Goal: Task Accomplishment & Management: Manage account settings

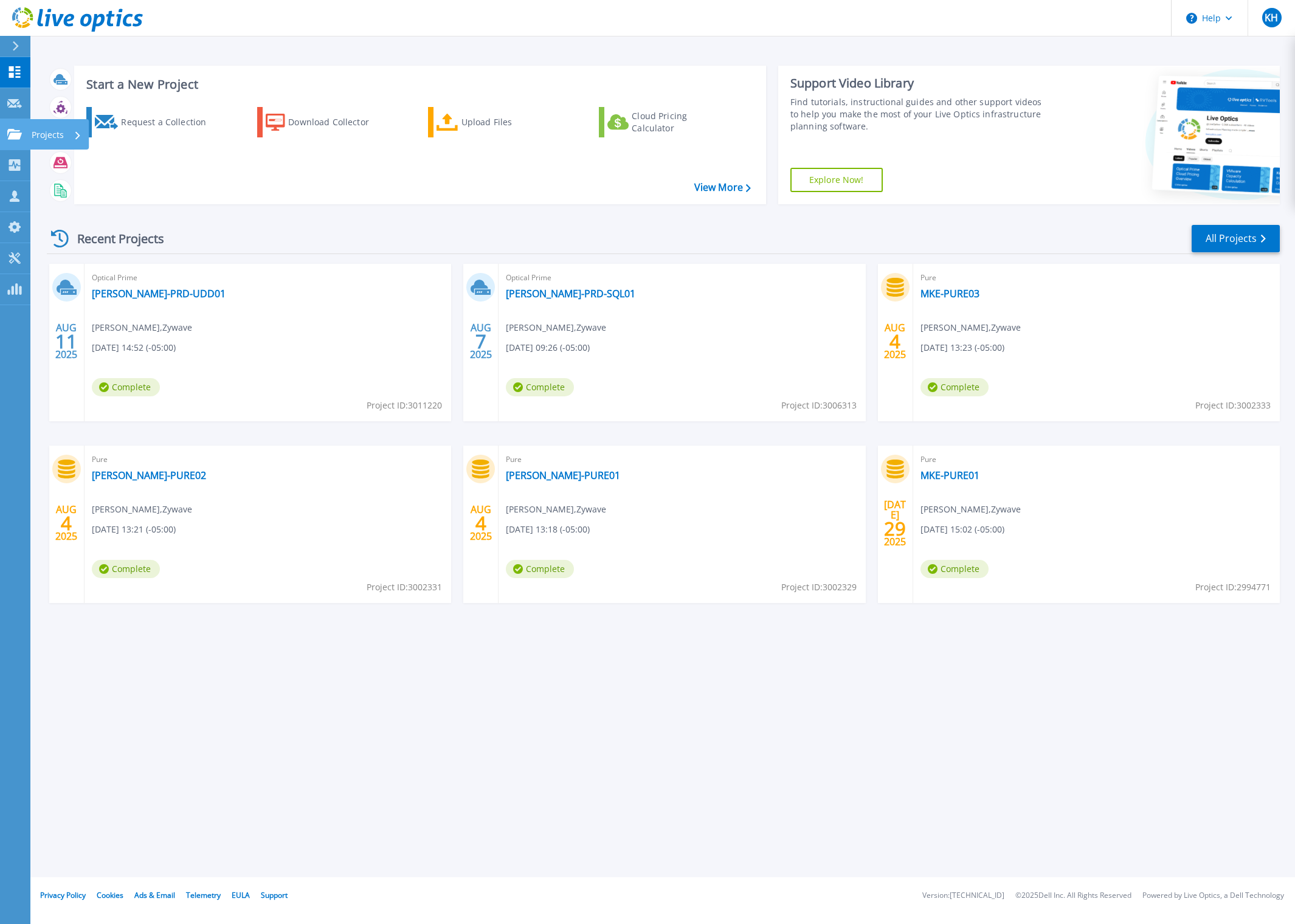
click at [17, 137] on icon at bounding box center [15, 133] width 15 height 10
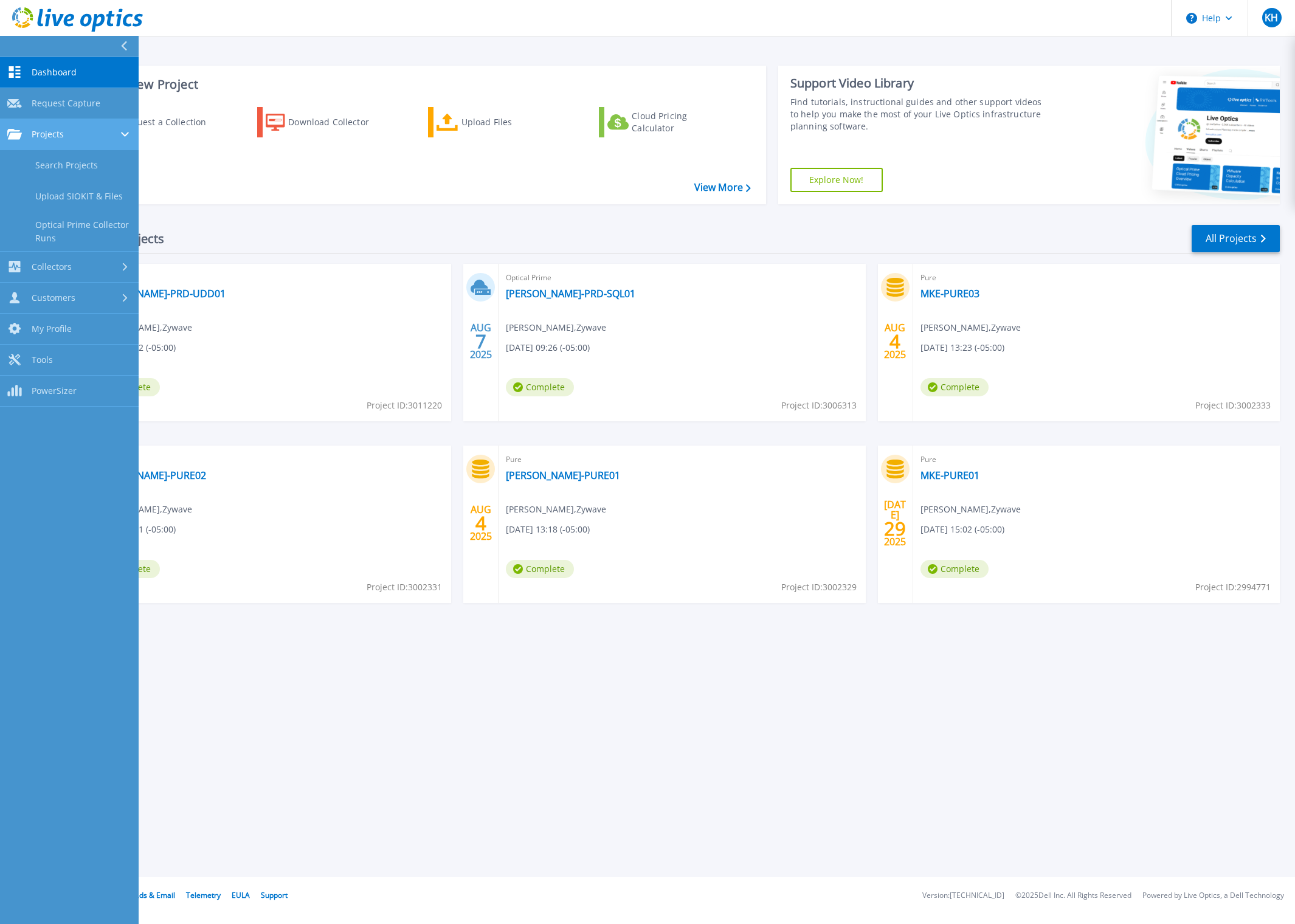
click at [58, 149] on link "Projects Projects" at bounding box center [69, 135] width 139 height 31
click at [63, 142] on link "Projects Projects" at bounding box center [69, 135] width 139 height 31
click at [54, 132] on span "Projects" at bounding box center [47, 134] width 32 height 11
click at [293, 207] on div "Start a New Project Request a Collection Download Collector Upload Files Cloud …" at bounding box center [663, 134] width 1233 height 158
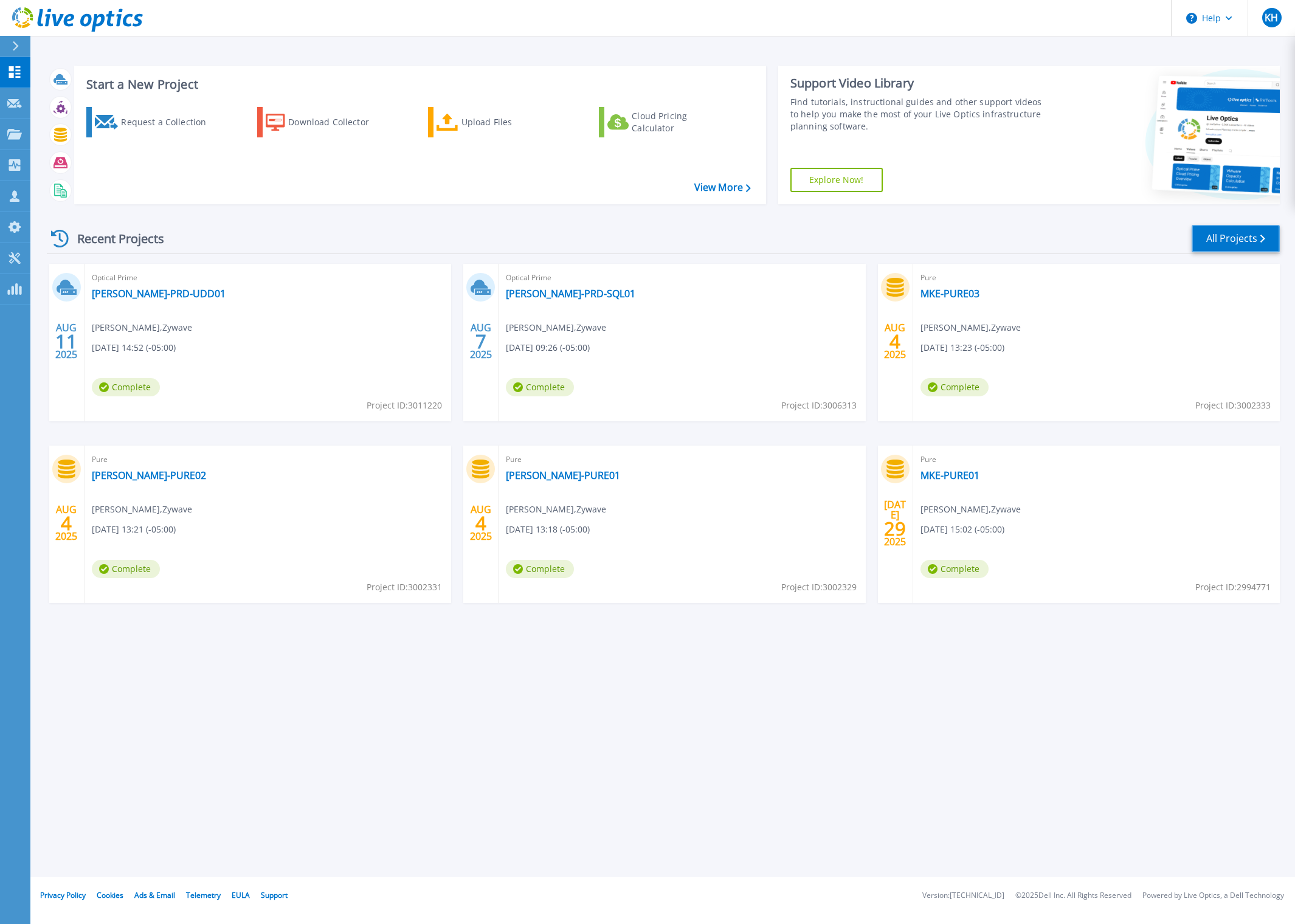
click at [1206, 236] on link "All Projects" at bounding box center [1236, 238] width 89 height 27
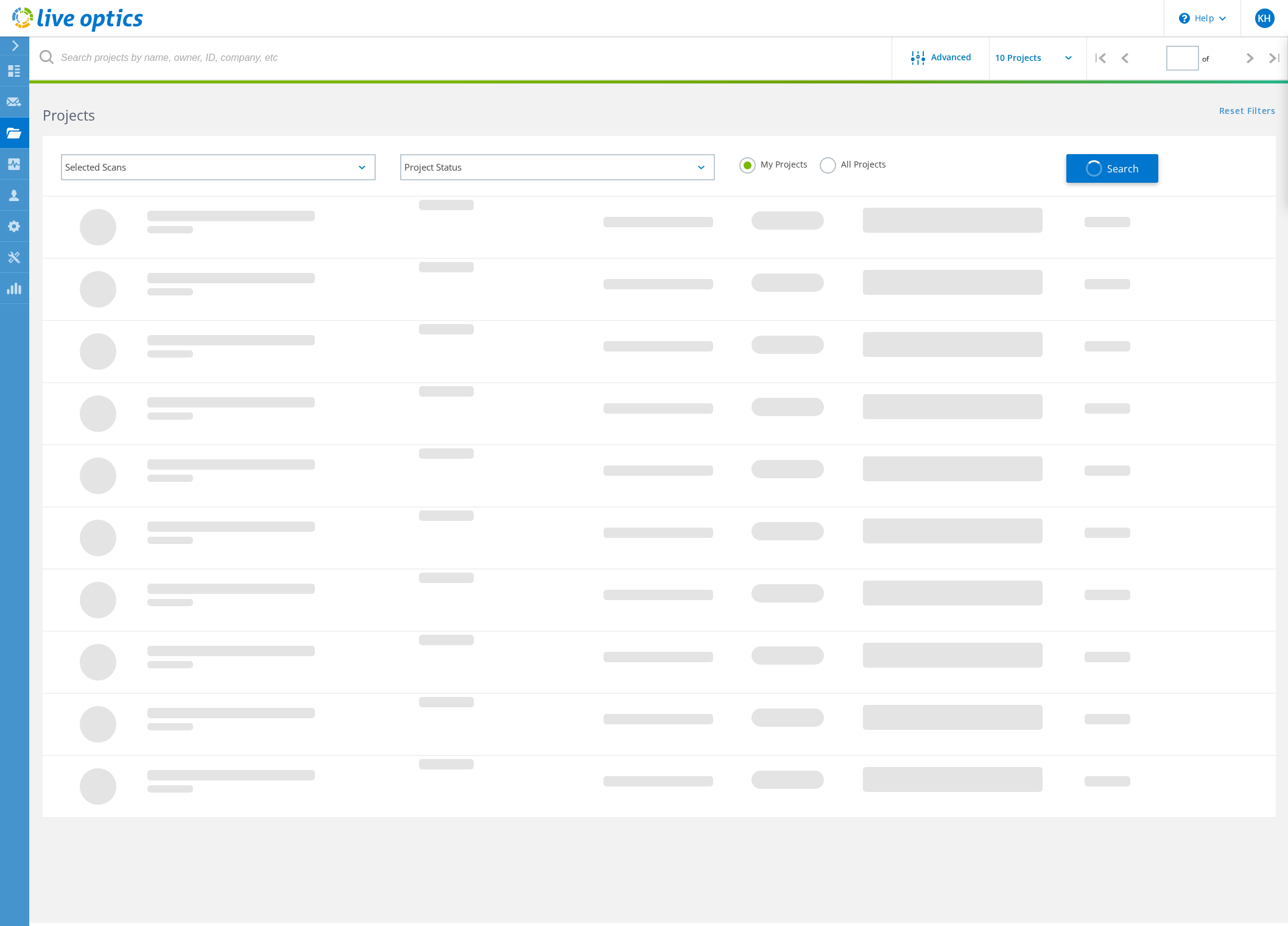
type input "1"
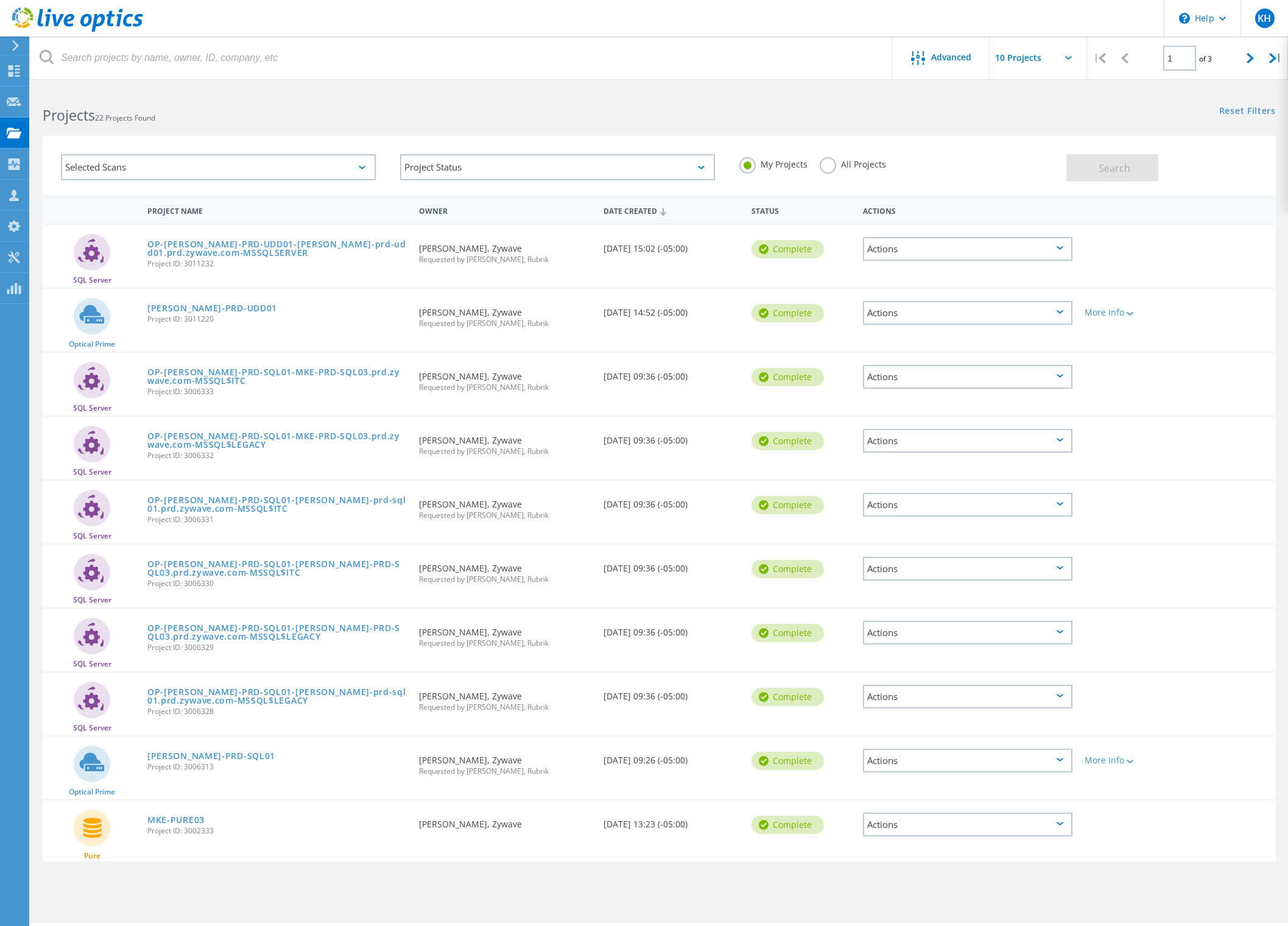
click at [832, 168] on label "All Projects" at bounding box center [853, 163] width 67 height 12
click at [0, 0] on input "All Projects" at bounding box center [0, 0] width 0 height 0
click at [751, 167] on label "My Projects" at bounding box center [773, 163] width 69 height 12
click at [0, 0] on input "My Projects" at bounding box center [0, 0] width 0 height 0
